Goal: Task Accomplishment & Management: Use online tool/utility

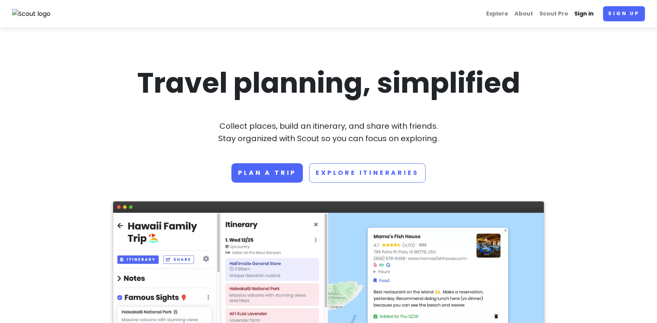
click at [590, 12] on link "Sign in" at bounding box center [584, 13] width 26 height 15
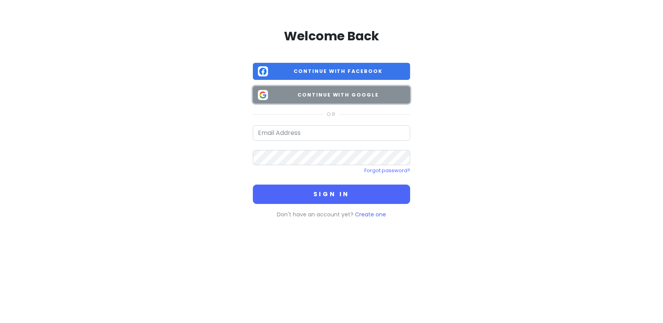
click at [353, 93] on span "Continue with Google" at bounding box center [338, 95] width 134 height 8
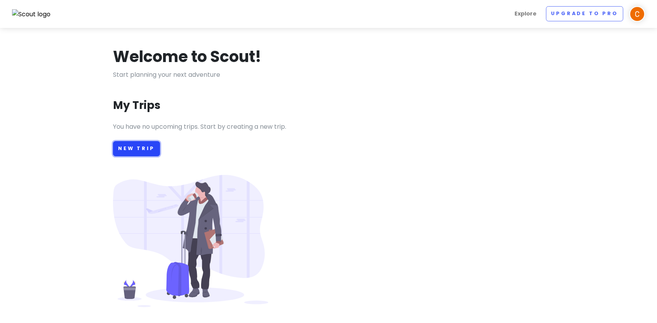
click at [141, 151] on link "New Trip" at bounding box center [136, 148] width 47 height 15
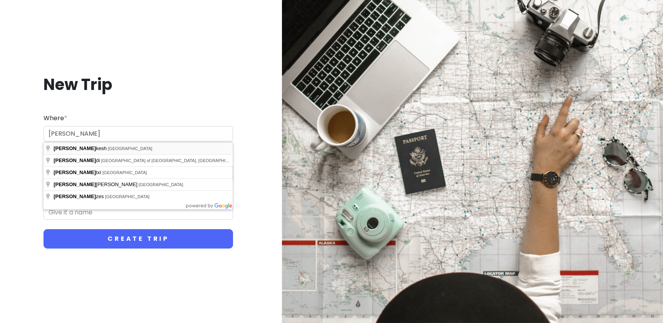
type input "[GEOGRAPHIC_DATA], [GEOGRAPHIC_DATA]"
type input "Marrakesh Trip"
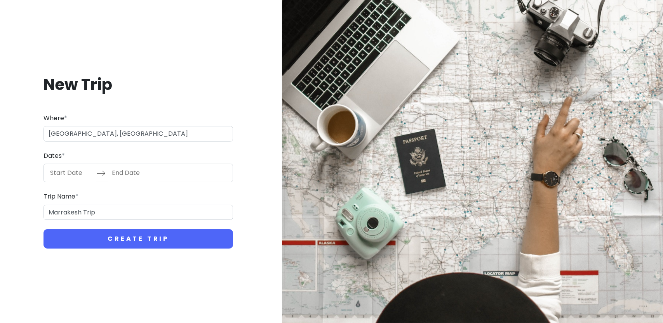
click at [72, 169] on input "Start Date" at bounding box center [71, 173] width 50 height 18
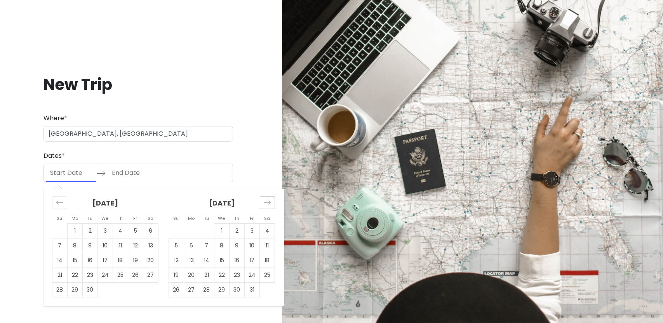
click at [273, 203] on div "Move forward to switch to the next month." at bounding box center [267, 202] width 15 height 13
click at [266, 203] on icon "Move forward to switch to the next month." at bounding box center [267, 203] width 7 height 4
click at [121, 241] on td "6" at bounding box center [120, 246] width 15 height 15
type input "[DATE]"
click at [137, 256] on td "14" at bounding box center [135, 261] width 15 height 15
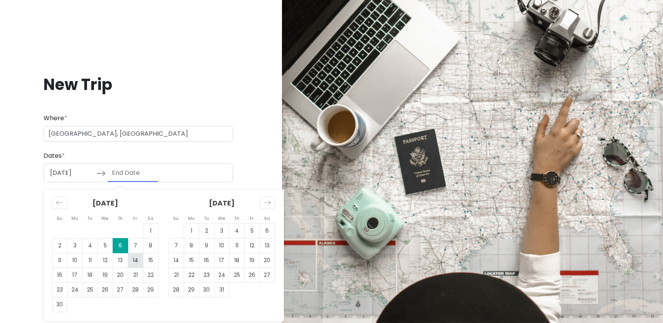
type input "[DATE]"
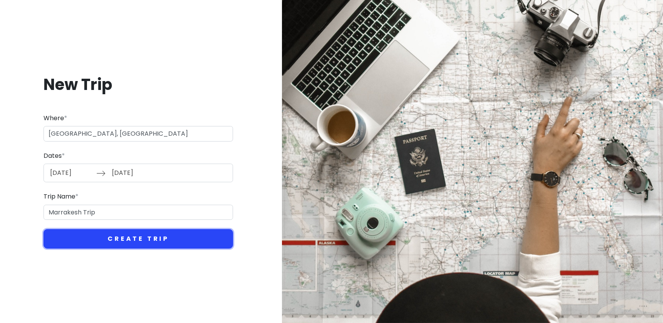
click at [158, 232] on button "Create Trip" at bounding box center [137, 238] width 189 height 19
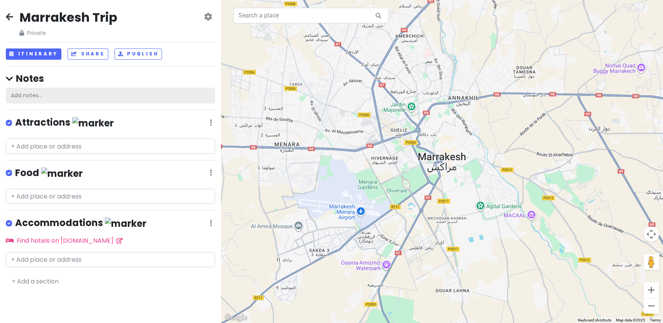
click at [60, 92] on div "Add notes..." at bounding box center [110, 96] width 209 height 16
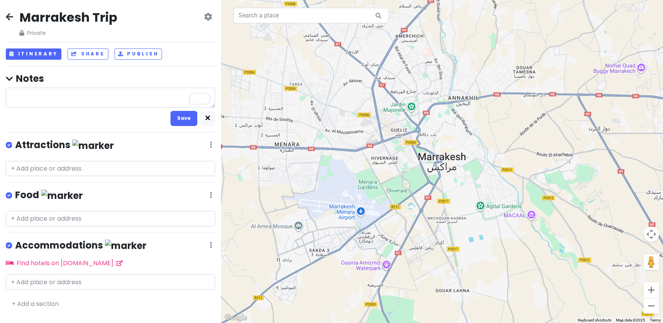
type textarea "x"
type textarea "A"
type textarea "x"
type textarea "Ar"
type textarea "x"
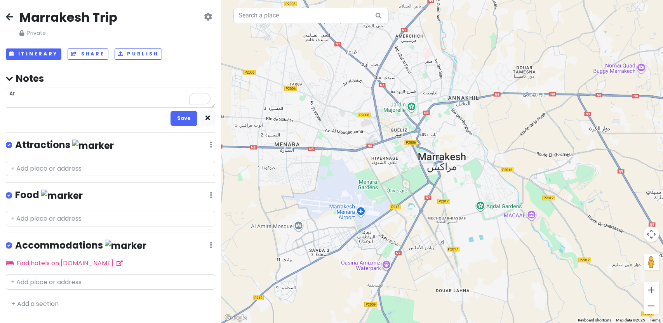
type textarea "Arr"
type textarea "x"
type textarea "Arri"
type textarea "x"
type textarea "Arriv"
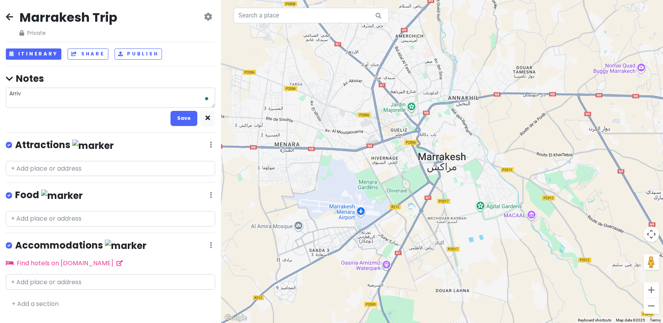
type textarea "x"
type textarea "Arrive"
type textarea "x"
type textarea "Arrive"
type textarea "x"
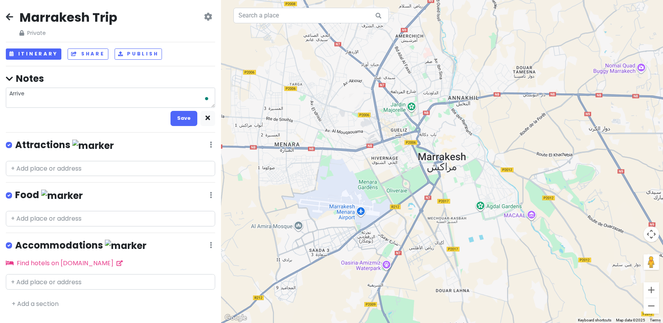
type textarea "Arrive a"
type textarea "x"
type textarea "Arrive ar"
type textarea "x"
type textarea "Arrive ar"
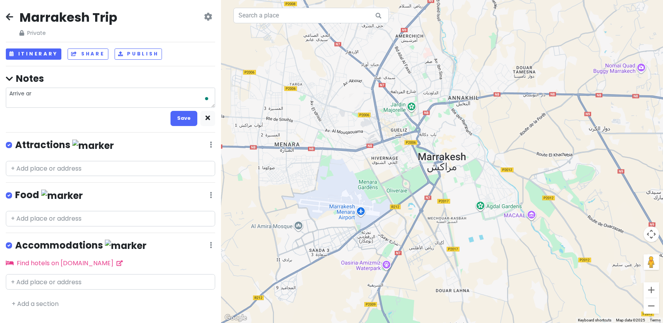
type textarea "x"
type textarea "Arrive ar"
type textarea "x"
type textarea "Arrive a"
type textarea "x"
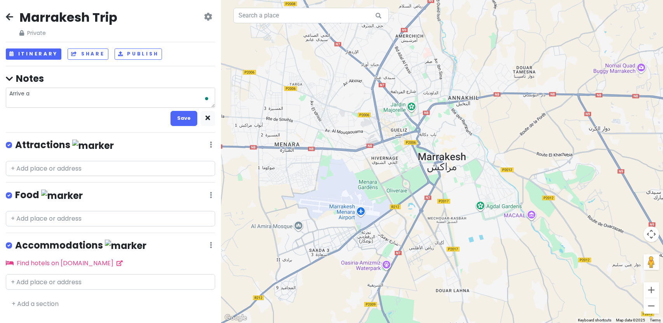
type textarea "Arrive at"
type textarea "x"
type textarea "Arrive at"
type textarea "x"
type textarea "Arrive at 2"
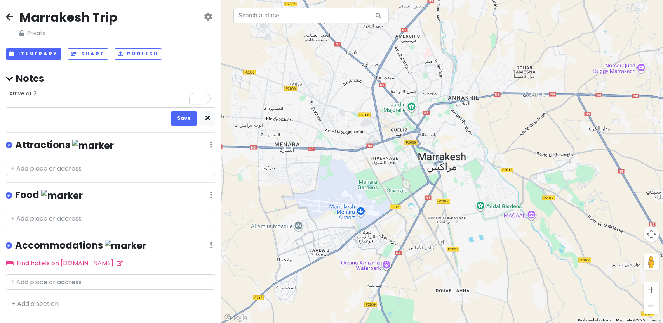
type textarea "x"
type textarea "Arrive at 20"
type textarea "x"
type textarea "Arrive at 20:"
type textarea "x"
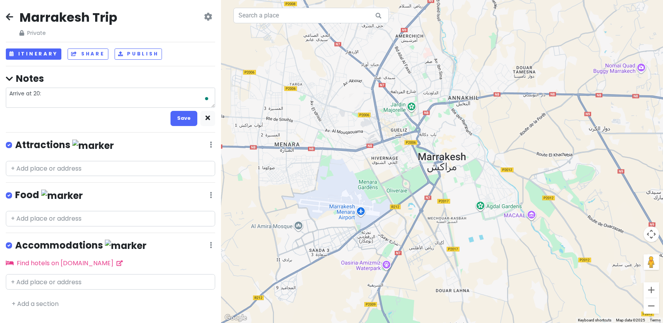
type textarea "Arrive at 20:3"
type textarea "x"
type textarea "Arrive at 20:30"
type textarea "x"
type textarea "Arrive at 20:30"
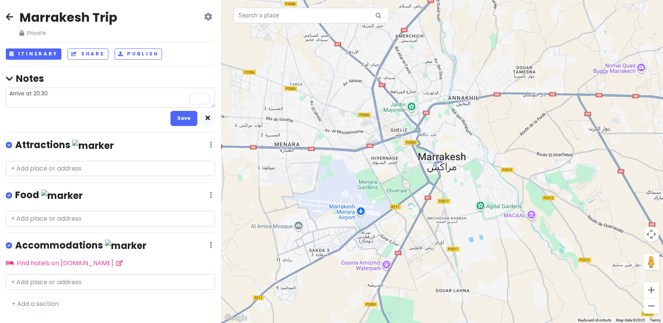
type textarea "x"
type textarea "Arrive at 20:30 o"
type textarea "x"
type textarea "Arrive at 20:30 on"
type textarea "x"
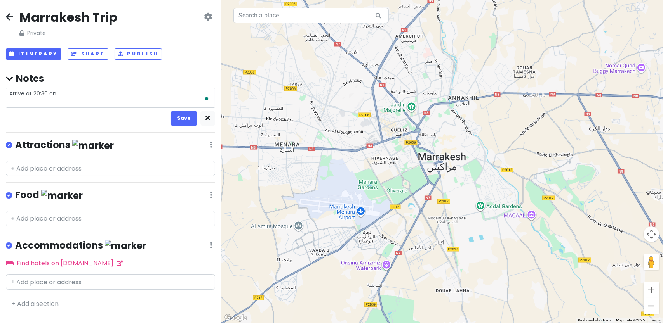
type textarea "Arrive at 20:30 on"
type textarea "x"
type textarea "Arrive at 20:30 on d"
type textarea "x"
type textarea "Arrive at 20:30 on"
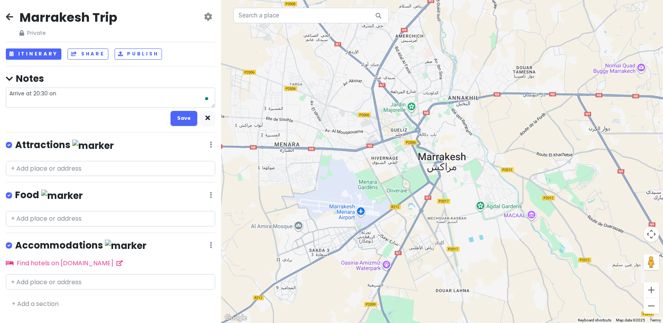
type textarea "x"
type textarea "Arrive at 20:30 on D"
type textarea "x"
type textarea "Arrive at 20:30 on Day"
type textarea "x"
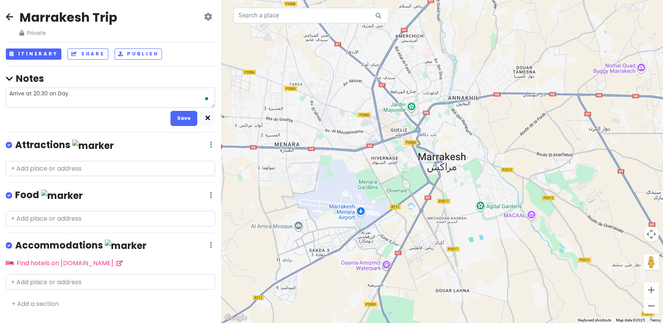
type textarea "Arrive at 20:30 on Day"
type textarea "x"
type textarea "Arrive at 20:30 on Day 1"
type textarea "x"
type textarea "Arrive at 20:30 on Day 1"
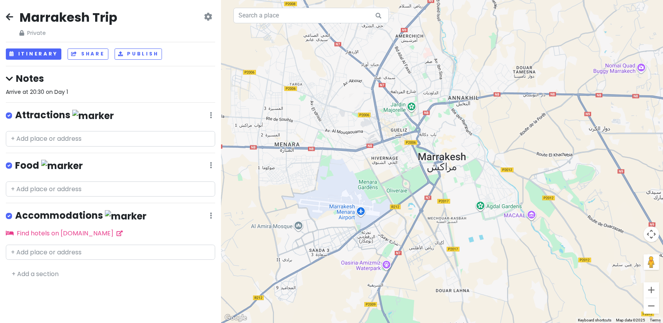
click at [81, 87] on div "Notes Arrive at 20:30 on Day 1" at bounding box center [110, 85] width 209 height 24
click at [84, 97] on div "Marrakesh Trip Private Change Dates Make a Copy Delete Trip Go Pro ⚡️ Give Feed…" at bounding box center [110, 161] width 221 height 323
click at [51, 91] on span "Arrive at 20:30 on Day 1" at bounding box center [37, 92] width 62 height 8
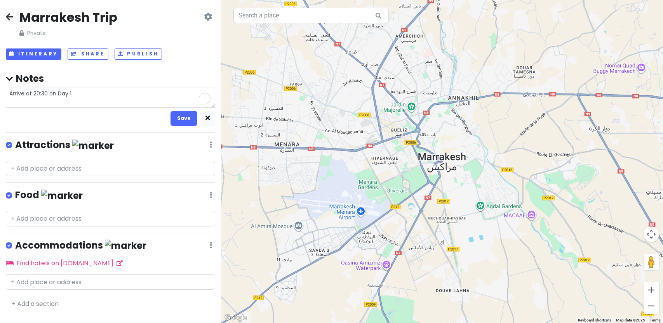
click at [97, 95] on textarea "Arrive at 20:30 on Day 1" at bounding box center [110, 98] width 209 height 20
type textarea "x"
type textarea "Arrive at 20:30 on Day 1"
type textarea "x"
type textarea "Arrive at 20:30 on Day 1 L"
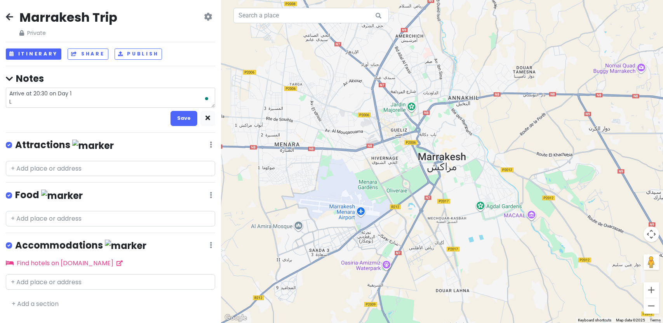
type textarea "x"
type textarea "Arrive at 20:30 on Day 1 Le"
type textarea "x"
type textarea "Arrive at 20:30 on Day 1 Lea"
type textarea "x"
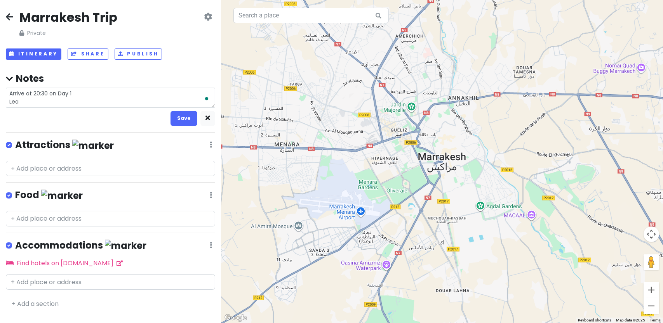
type textarea "Arrive at 20:30 on Day 1 Leav"
type textarea "x"
type textarea "Arrive at 20:30 on Day 1 Leave"
type textarea "x"
type textarea "Arrive at 20:30 on Day 1 Leave"
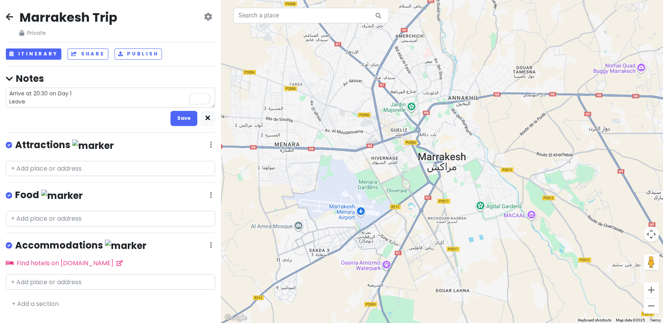
type textarea "x"
type textarea "Arrive at 20:30 on Day 1 Leave 2"
type textarea "x"
type textarea "Arrive at 20:30 on Day 1 Leave 2-"
type textarea "x"
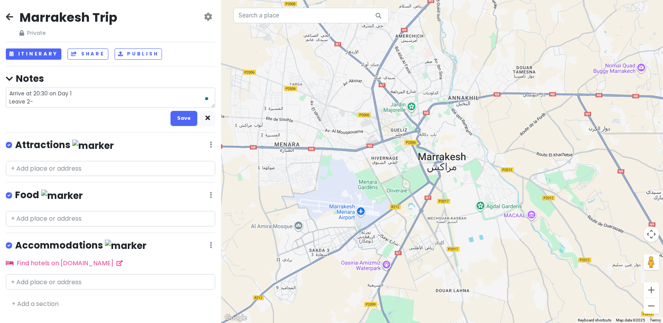
type textarea "Arrive at 20:30 on Day 1 Leave 2"
type textarea "x"
type textarea "Arrive at 20:30 on Day 1 Leave 20"
type textarea "x"
type textarea "Arrive at 20:30 on Day 1 Leave 20:"
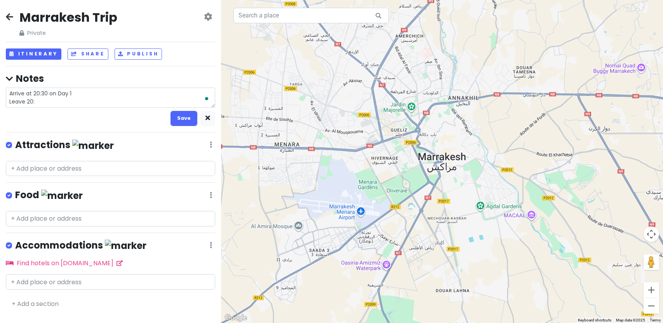
type textarea "x"
type textarea "Arrive at 20:30 on Day 1 Leave 20:3"
type textarea "x"
type textarea "Arrive at 20:30 on Day 1 Leave 20:30"
type textarea "x"
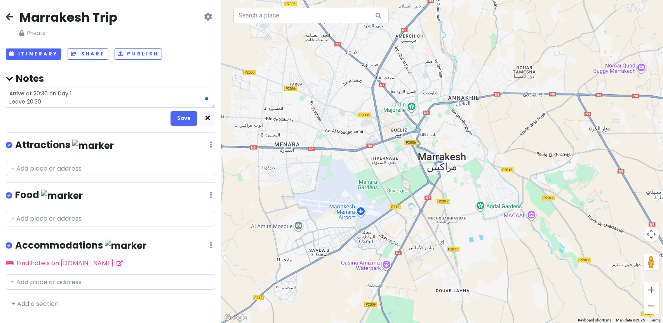
type textarea "Arrive at 20:30 on Day 1 Leave 20:30"
type textarea "x"
type textarea "Arrive at 20:30 on Day 1 Leave 20:30 l"
type textarea "x"
type textarea "Arrive at 20:30 on Day 1 Leave 20:30 la"
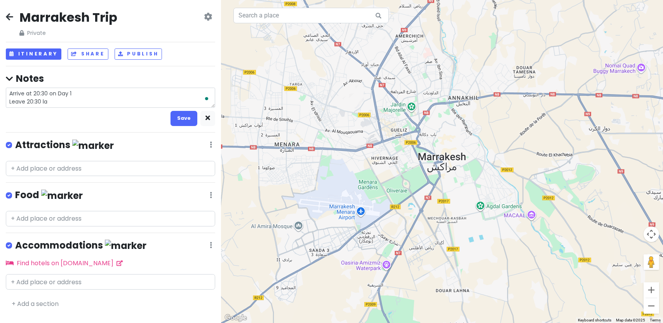
type textarea "x"
type textarea "Arrive at 20:30 on Day 1 Leave 20:30 las"
type textarea "x"
type textarea "Arrive at 20:30 on Day 1 Leave 20:30 last"
type textarea "x"
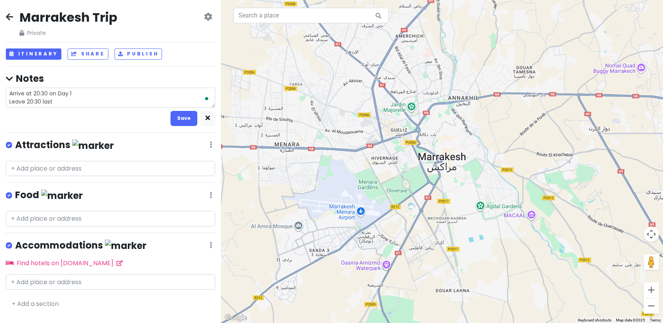
type textarea "Arrive at 20:30 on Day 1 Leave 20:30 last"
type textarea "x"
type textarea "Arrive at 20:30 on Day 1 Leave 20:30 last d"
type textarea "x"
type textarea "Arrive at 20:30 on Day 1 Leave 20:30 last day"
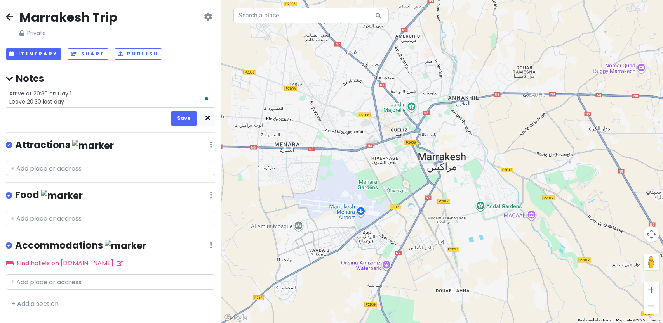
type textarea "x"
type textarea "Arrive at 20:30 on Day 1 Leave 20:30 last day"
click at [186, 116] on button "Save" at bounding box center [183, 118] width 27 height 15
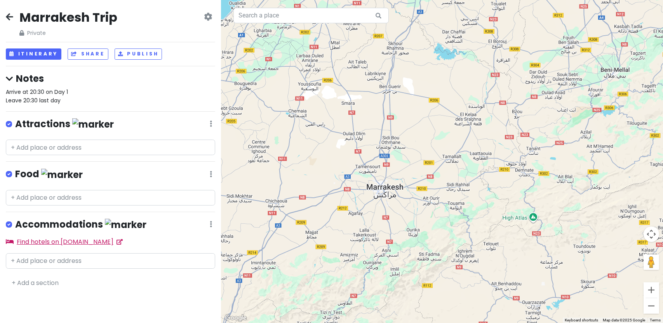
click at [116, 240] on icon at bounding box center [119, 242] width 6 height 5
click at [92, 257] on input "text" at bounding box center [110, 262] width 209 height 16
paste input "[GEOGRAPHIC_DATA]"
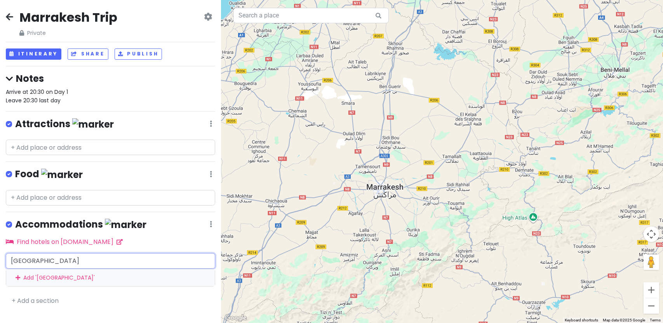
type input "[GEOGRAPHIC_DATA]"
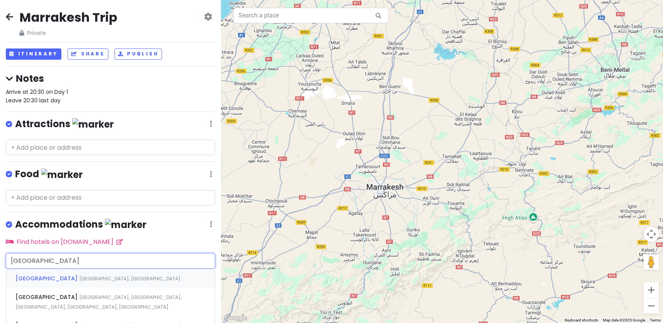
click at [104, 276] on span "[GEOGRAPHIC_DATA], [GEOGRAPHIC_DATA]" at bounding box center [129, 279] width 101 height 7
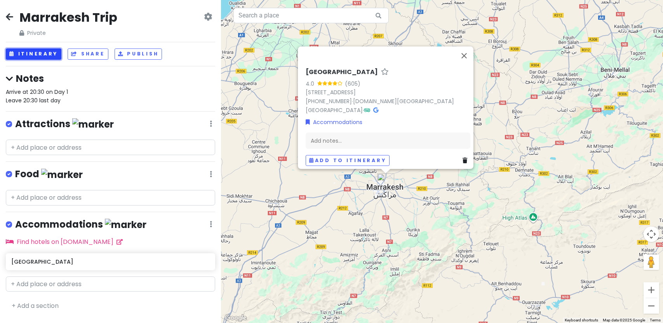
click at [42, 50] on button "Itinerary" at bounding box center [34, 54] width 56 height 11
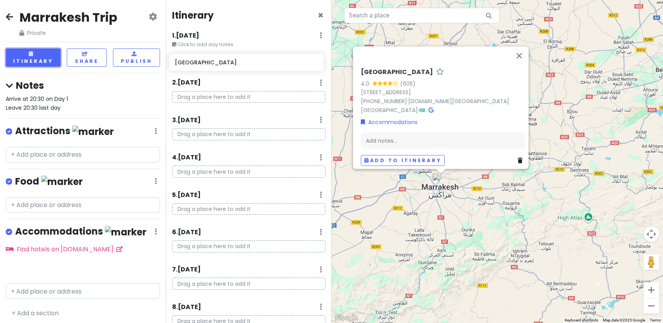
drag, startPoint x: 86, startPoint y: 261, endPoint x: 249, endPoint y: 64, distance: 256.2
click at [249, 64] on div "Marrakesh Trip Private Change Dates Make a Copy Delete Trip Go Pro ⚡️ Give Feed…" at bounding box center [331, 161] width 663 height 323
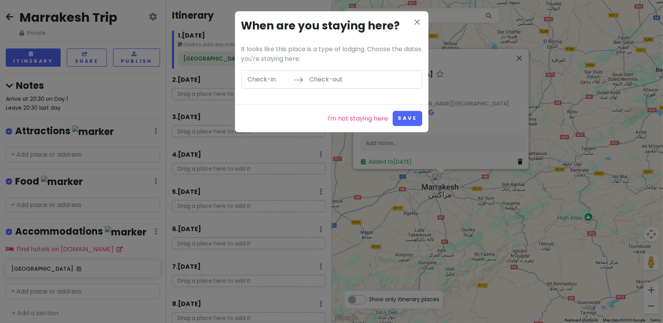
click at [272, 78] on input "Check-in" at bounding box center [268, 80] width 50 height 18
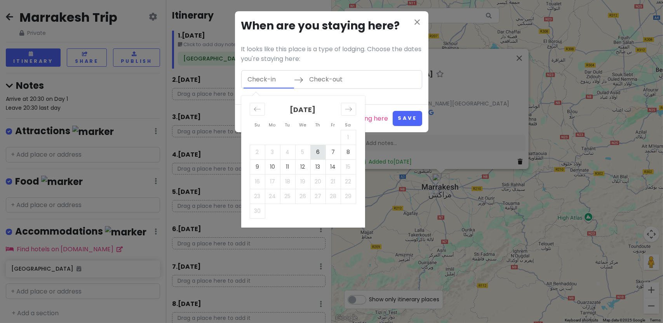
click at [317, 145] on td "6" at bounding box center [317, 152] width 15 height 15
type input "[DATE]"
click at [332, 148] on td "7" at bounding box center [332, 152] width 15 height 15
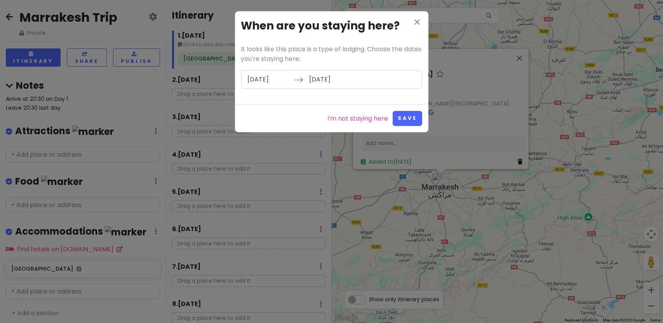
type input "[DATE]"
click at [407, 116] on button "Save" at bounding box center [407, 118] width 29 height 15
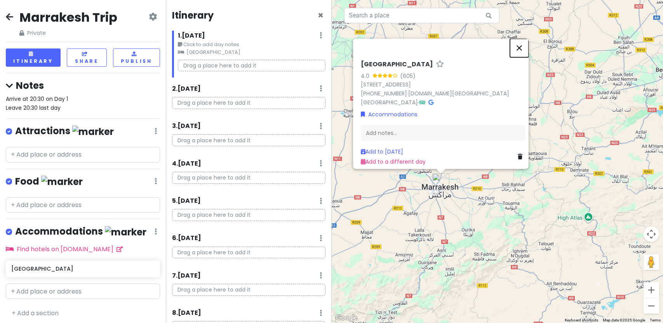
click at [525, 45] on button "Close" at bounding box center [519, 47] width 19 height 19
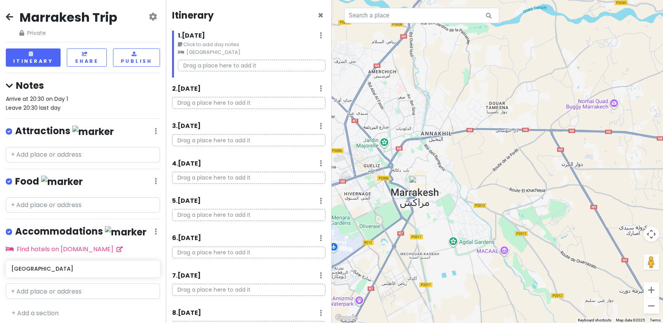
drag, startPoint x: 427, startPoint y: 202, endPoint x: 471, endPoint y: 207, distance: 44.2
click at [471, 207] on div at bounding box center [498, 161] width 332 height 323
